Goal: Find specific page/section: Find specific page/section

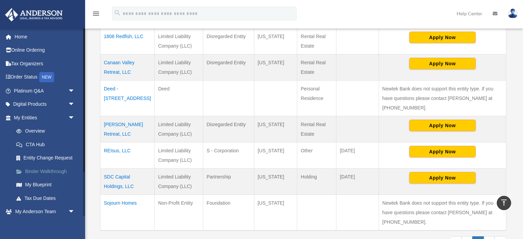
scroll to position [57, 0]
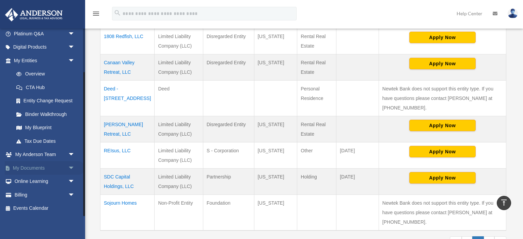
click at [31, 166] on link "My Documents arrow_drop_down" at bounding box center [45, 168] width 80 height 14
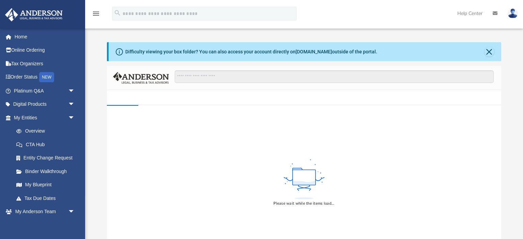
click at [97, 96] on div "Difficulty viewing your box folder? You can also access your account directly o…" at bounding box center [304, 150] width 438 height 217
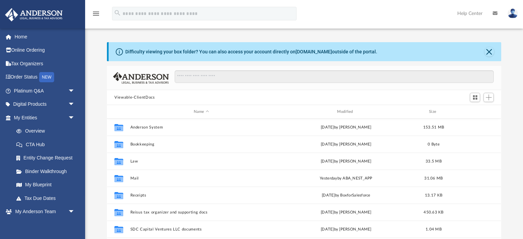
scroll to position [154, 393]
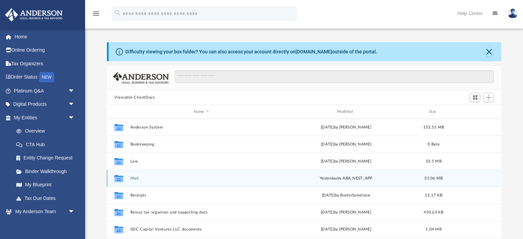
click at [134, 178] on button "Mail" at bounding box center [201, 178] width 142 height 4
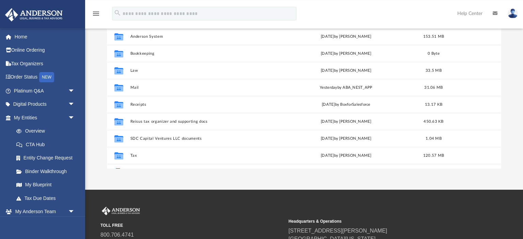
scroll to position [91, 0]
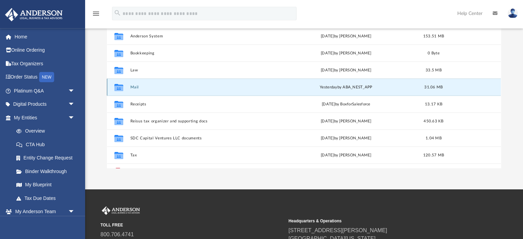
click at [135, 88] on button "Mail" at bounding box center [201, 87] width 142 height 4
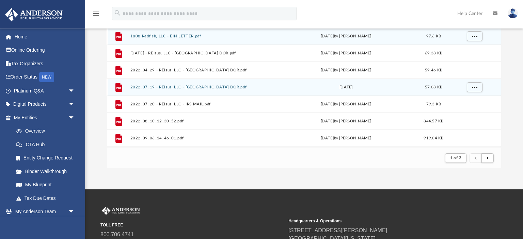
scroll to position [0, 0]
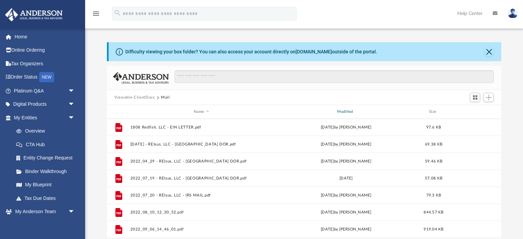
click at [346, 111] on div "Modified" at bounding box center [346, 112] width 142 height 6
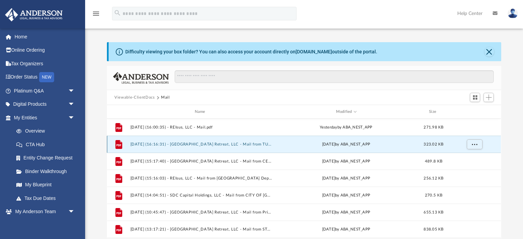
click at [153, 144] on button "2025.08.07 (16:16:31) - Canaan Valley Retreat, LLC - Mail from TUCKER COUNTY SH…" at bounding box center [201, 144] width 142 height 4
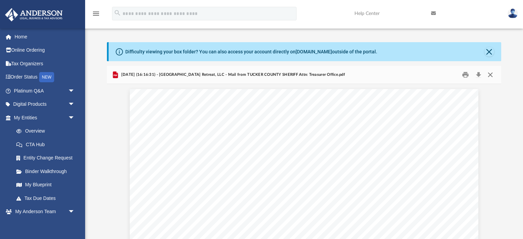
click at [490, 74] on button "Close" at bounding box center [490, 75] width 12 height 11
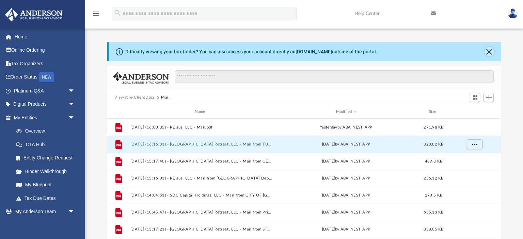
click at [489, 55] on button "Close" at bounding box center [489, 52] width 10 height 10
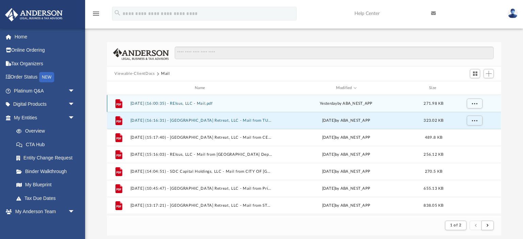
click at [144, 103] on button "2025.08.22 (16:00:35) - REIsus, LLC - Mail.pdf" at bounding box center [201, 103] width 142 height 4
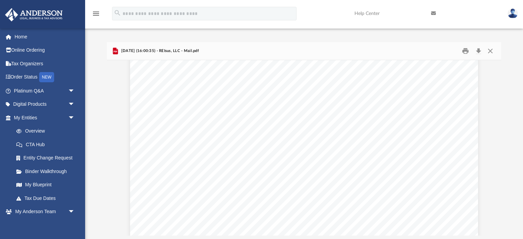
scroll to position [525, 0]
click at [138, 153] on div "Page 2" at bounding box center [304, 221] width 348 height 447
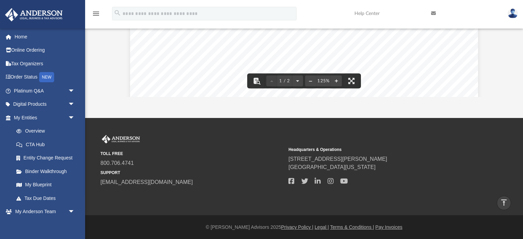
scroll to position [0, 0]
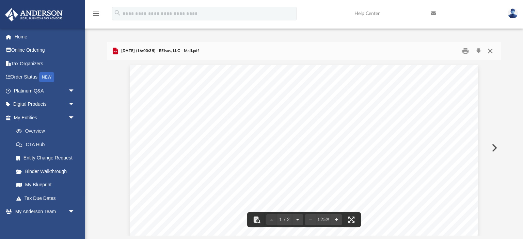
click at [490, 50] on button "Close" at bounding box center [490, 51] width 12 height 11
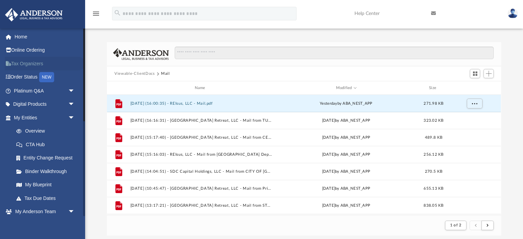
click at [17, 64] on link "Tax Organizers" at bounding box center [45, 64] width 80 height 14
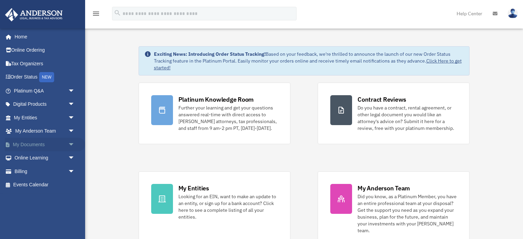
click at [28, 145] on link "My Documents arrow_drop_down" at bounding box center [45, 145] width 80 height 14
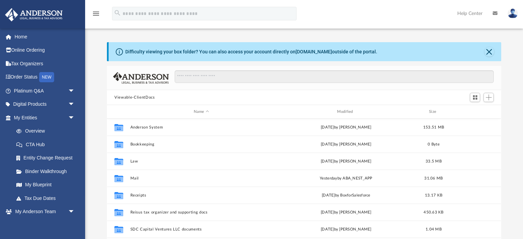
scroll to position [154, 393]
